Goal: Information Seeking & Learning: Learn about a topic

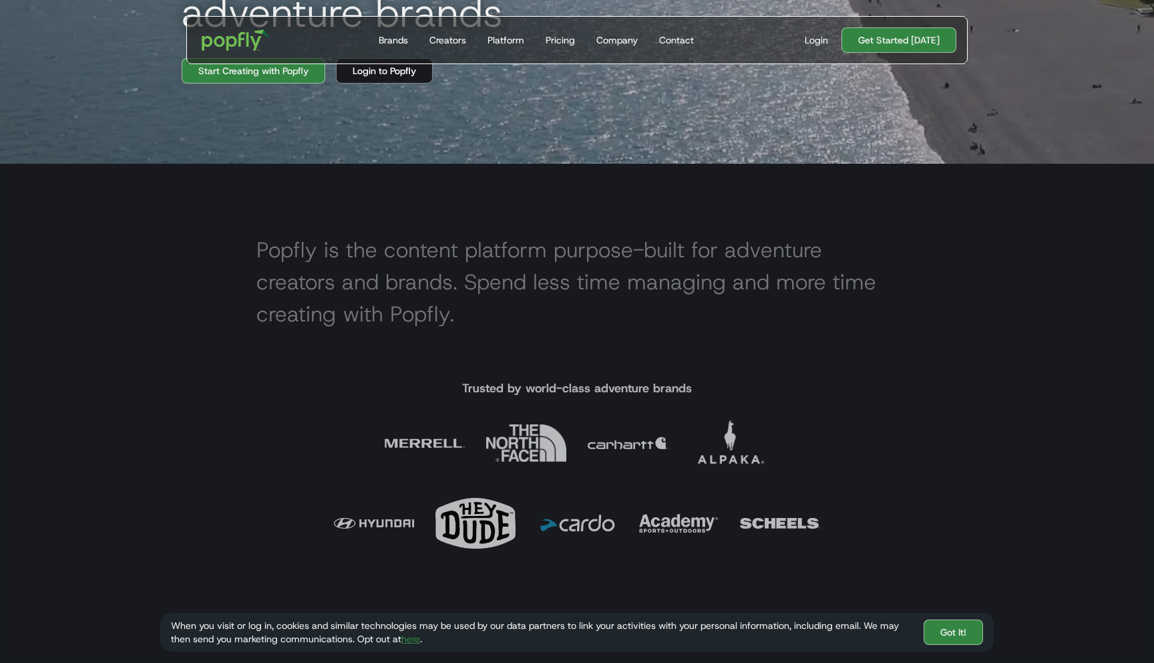
scroll to position [487, 0]
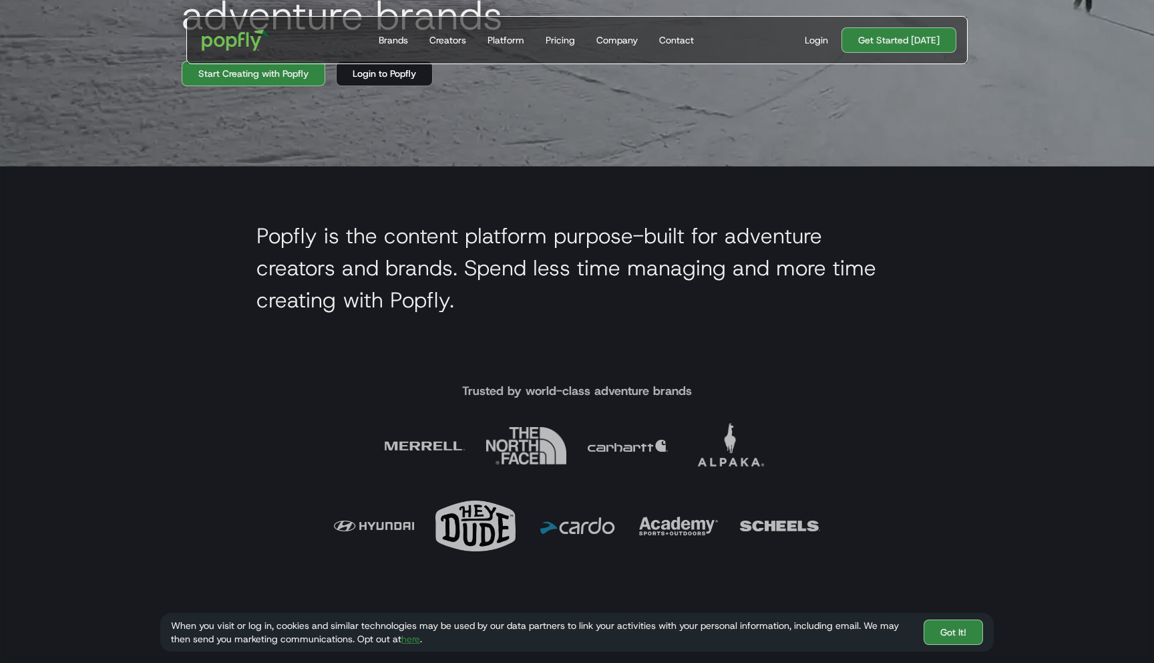
click at [730, 460] on img at bounding box center [729, 445] width 80 height 80
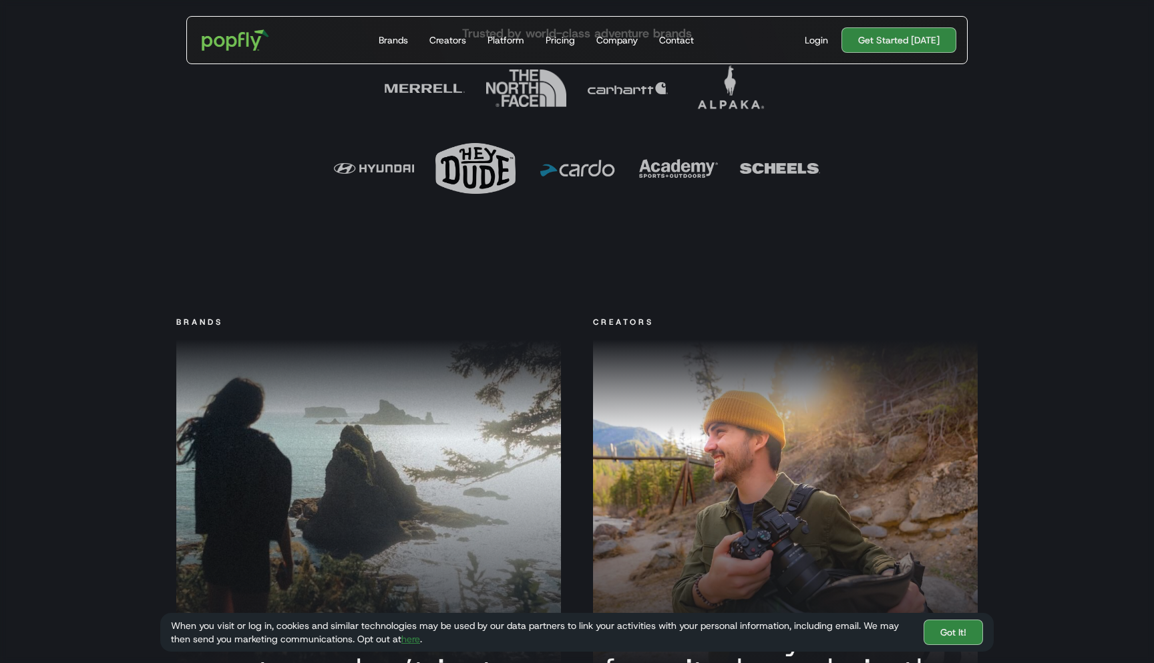
scroll to position [843, 0]
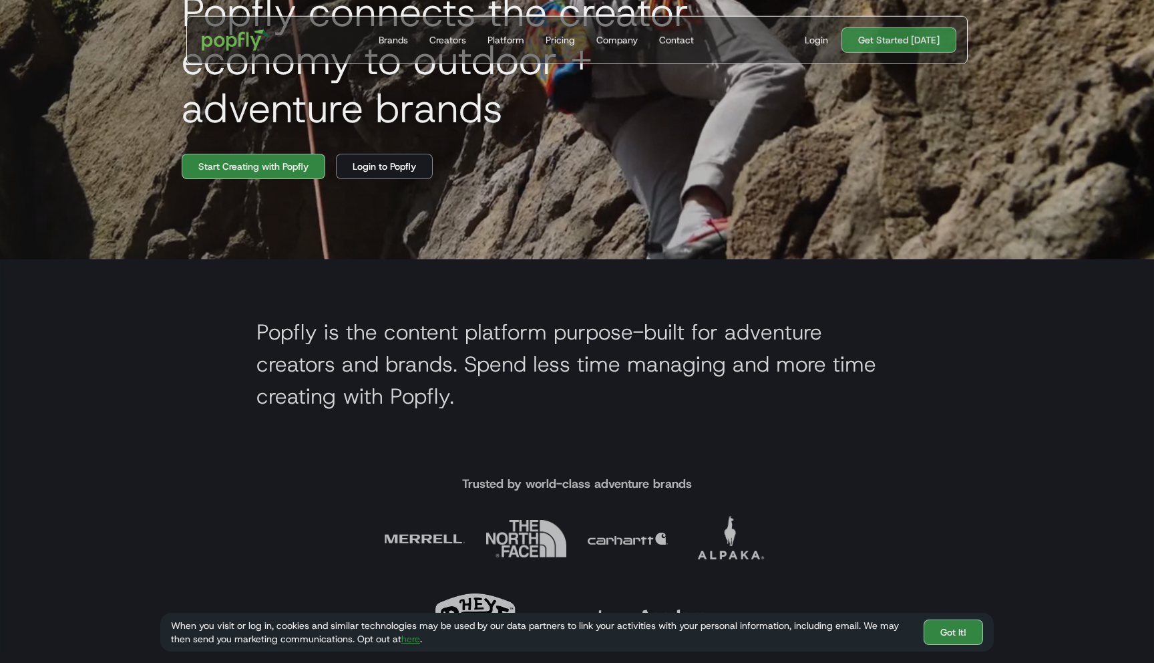
scroll to position [393, 0]
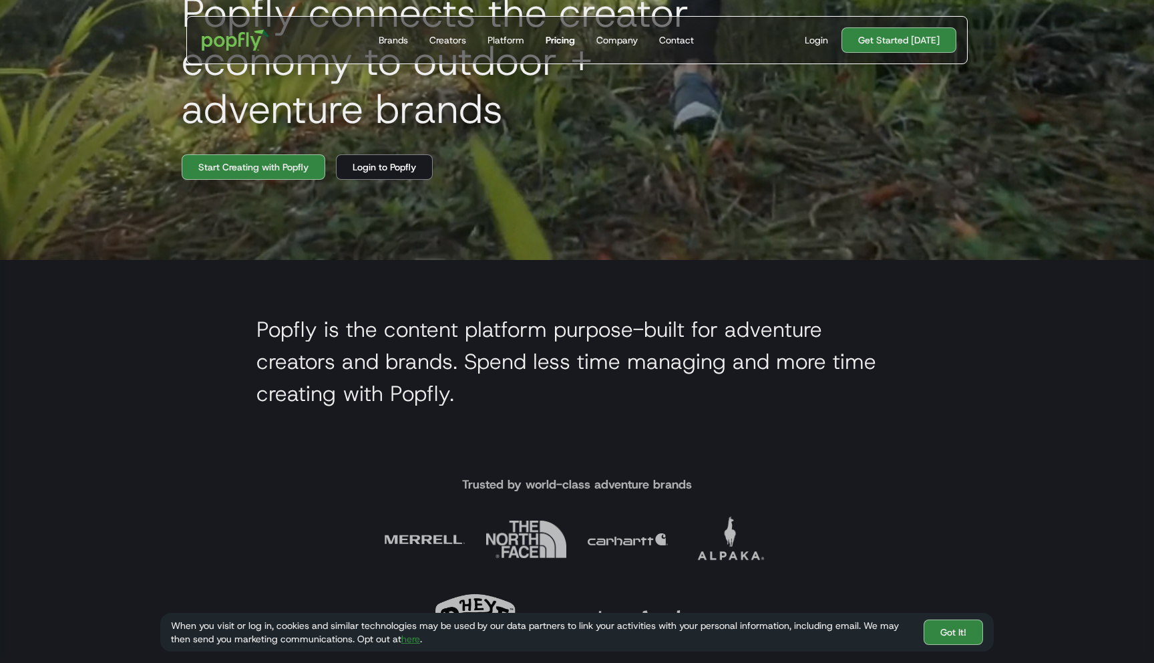
click at [569, 35] on div "Pricing" at bounding box center [560, 39] width 29 height 13
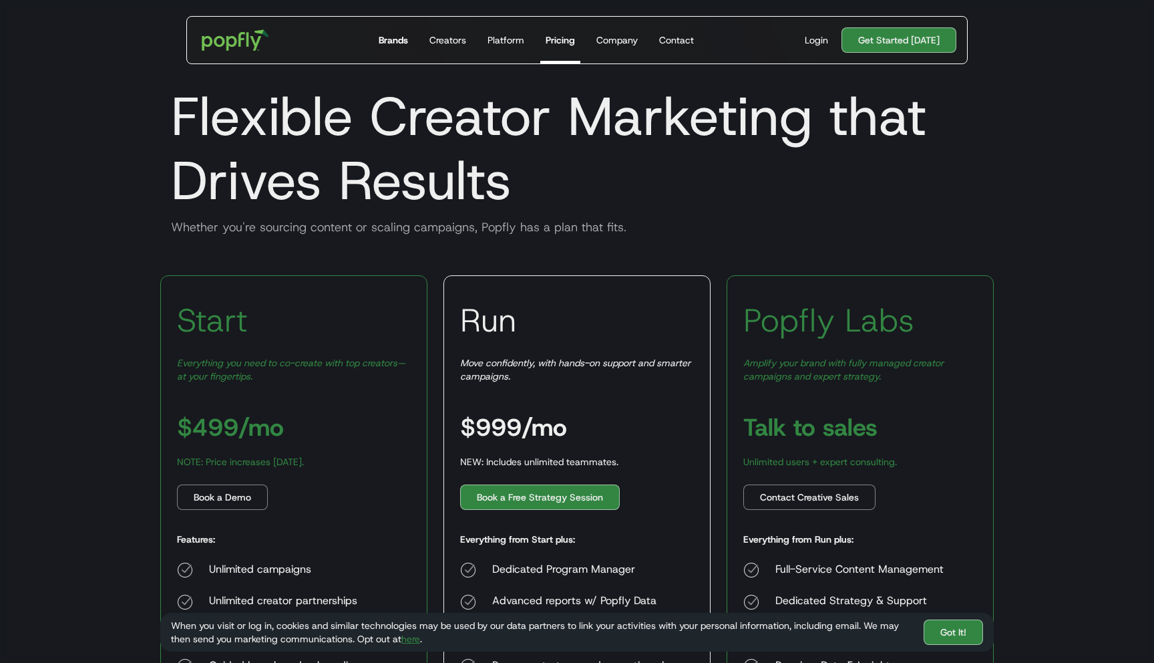
click at [390, 35] on div "Brands" at bounding box center [393, 39] width 29 height 13
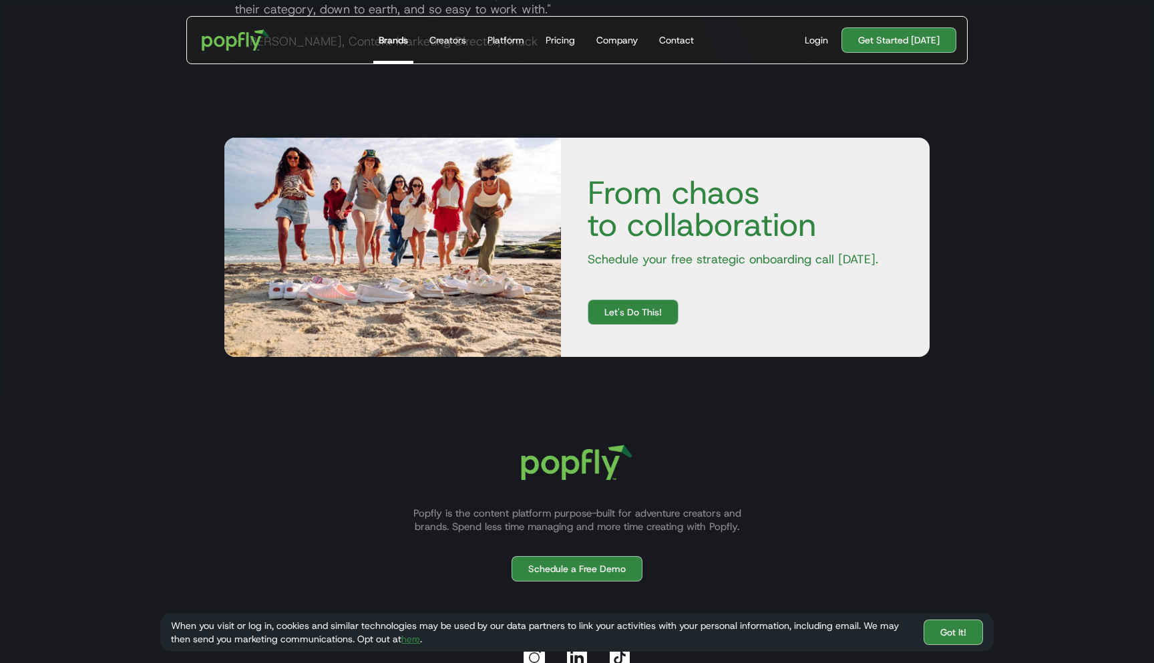
scroll to position [2492, 0]
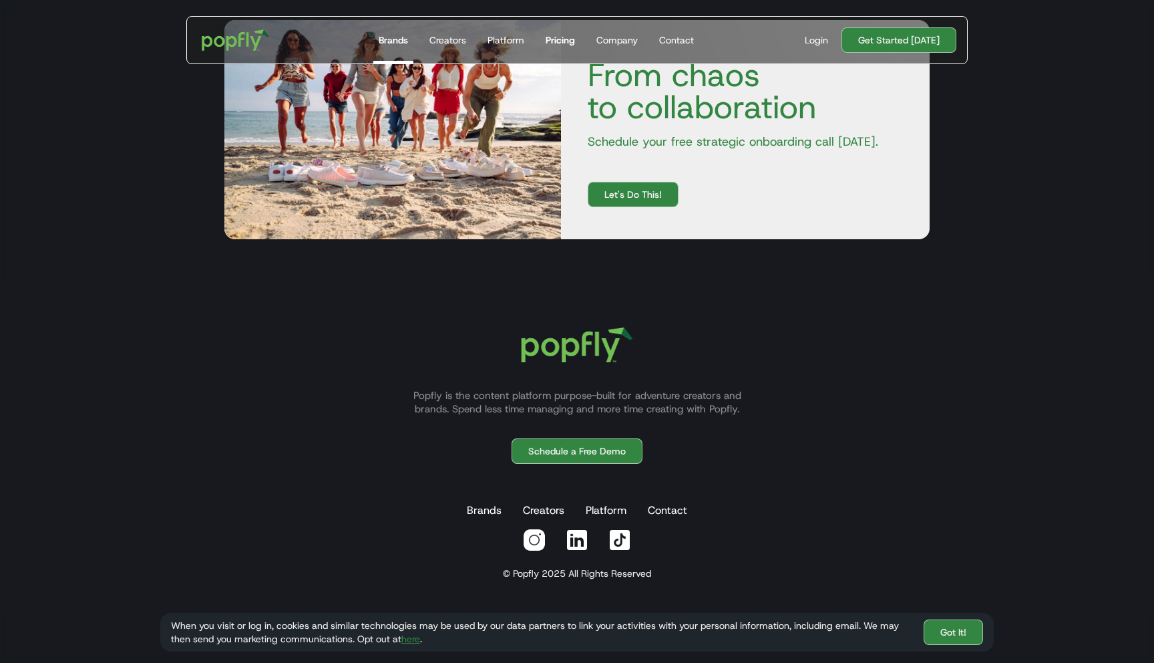
click at [567, 37] on div "Pricing" at bounding box center [560, 39] width 29 height 13
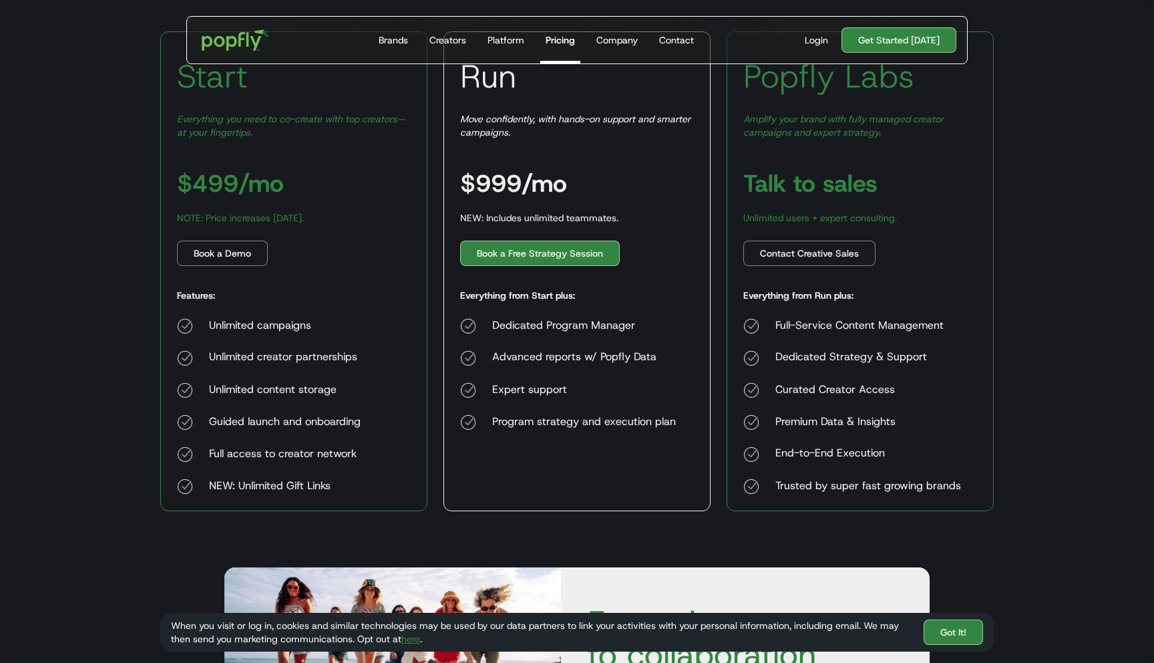
scroll to position [244, 0]
